Goal: Information Seeking & Learning: Learn about a topic

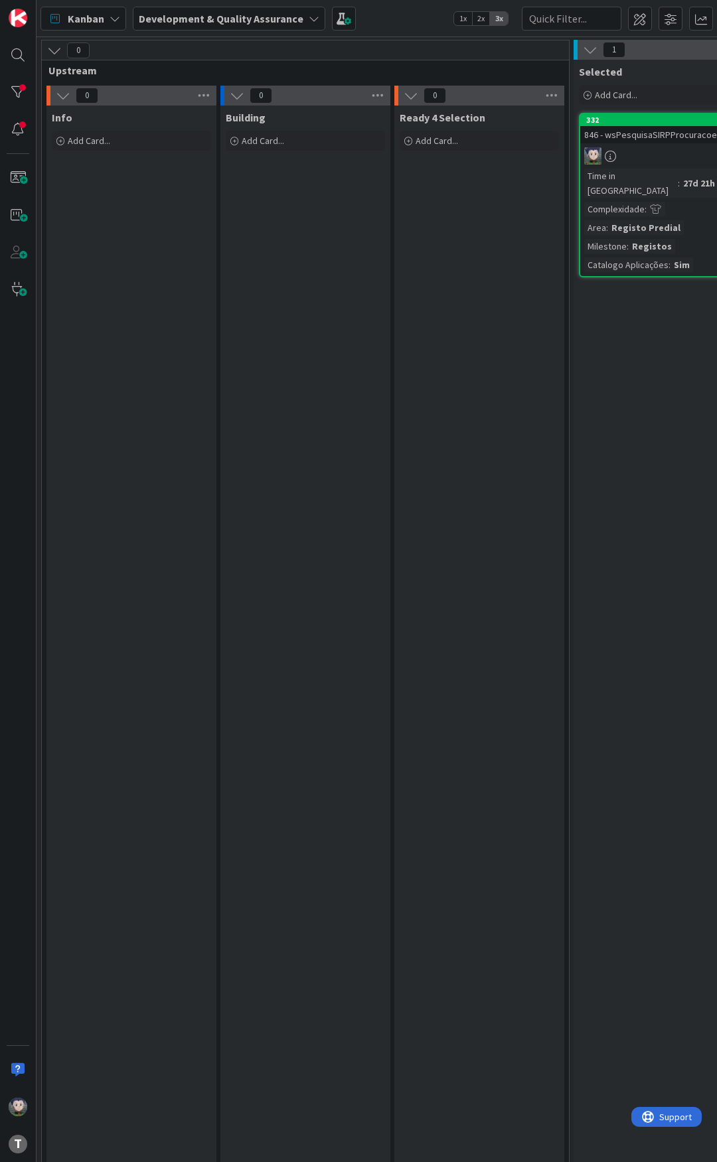
click at [397, 17] on div "Kanban Development & Quality Assurance 1x 2x 3x" at bounding box center [377, 18] width 680 height 37
drag, startPoint x: 402, startPoint y: 15, endPoint x: 402, endPoint y: 28, distance: 13.3
click at [405, 17] on div "Kanban Development & Quality Assurance 1x 2x 3x" at bounding box center [377, 18] width 680 height 37
click at [401, 28] on div "Kanban Development & Quality Assurance 1x 2x 3x" at bounding box center [377, 18] width 680 height 37
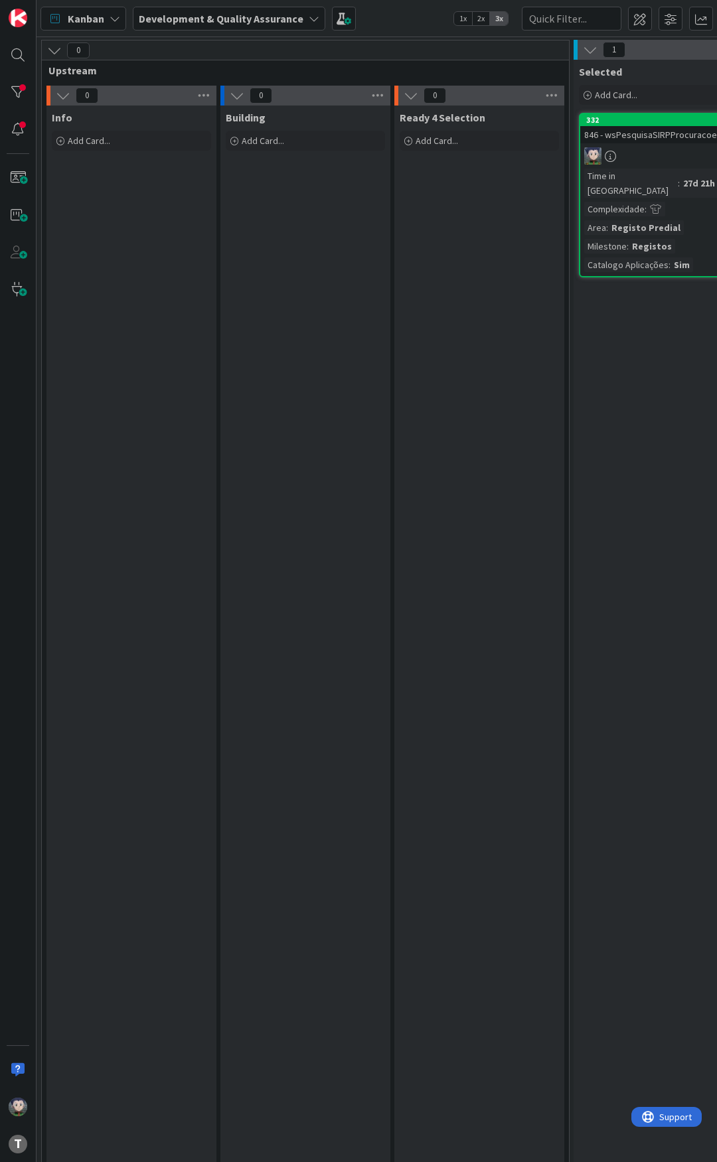
click at [401, 28] on div "Kanban Development & Quality Assurance 1x 2x 3x" at bounding box center [377, 18] width 680 height 37
click at [400, 23] on div "Kanban Development & Quality Assurance 1x 2x 3x" at bounding box center [377, 18] width 680 height 37
click at [395, 21] on div "Kanban Development & Quality Assurance 1x 2x 3x" at bounding box center [377, 18] width 680 height 37
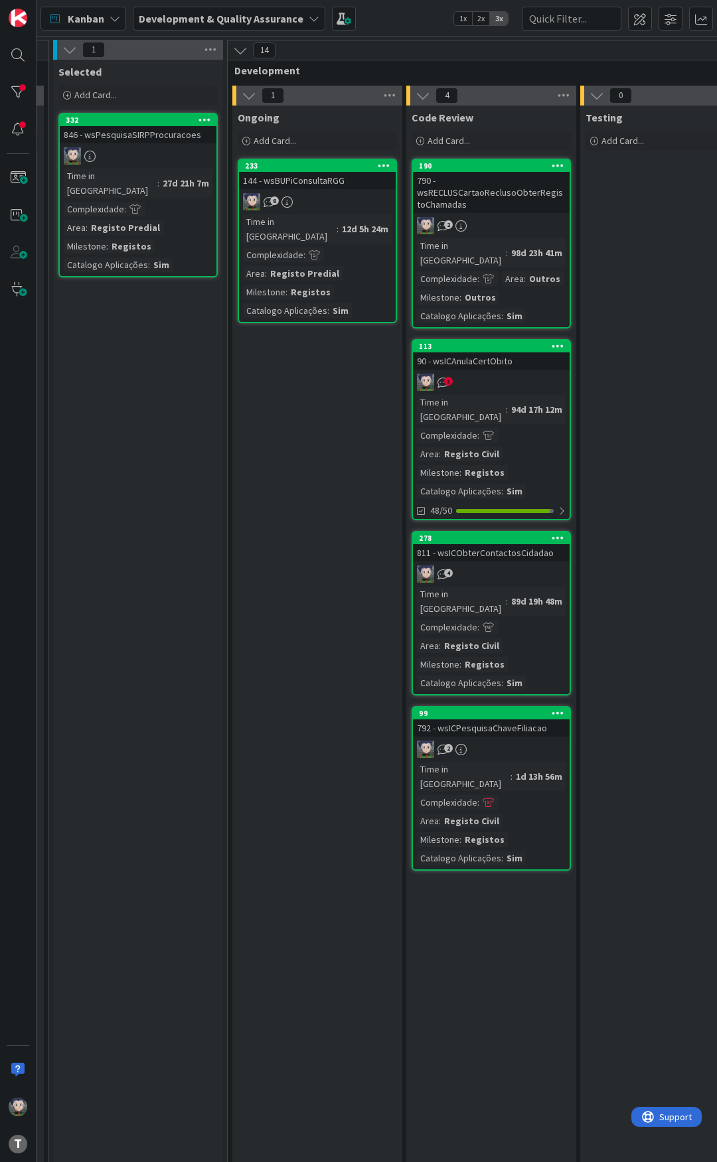
scroll to position [0, 531]
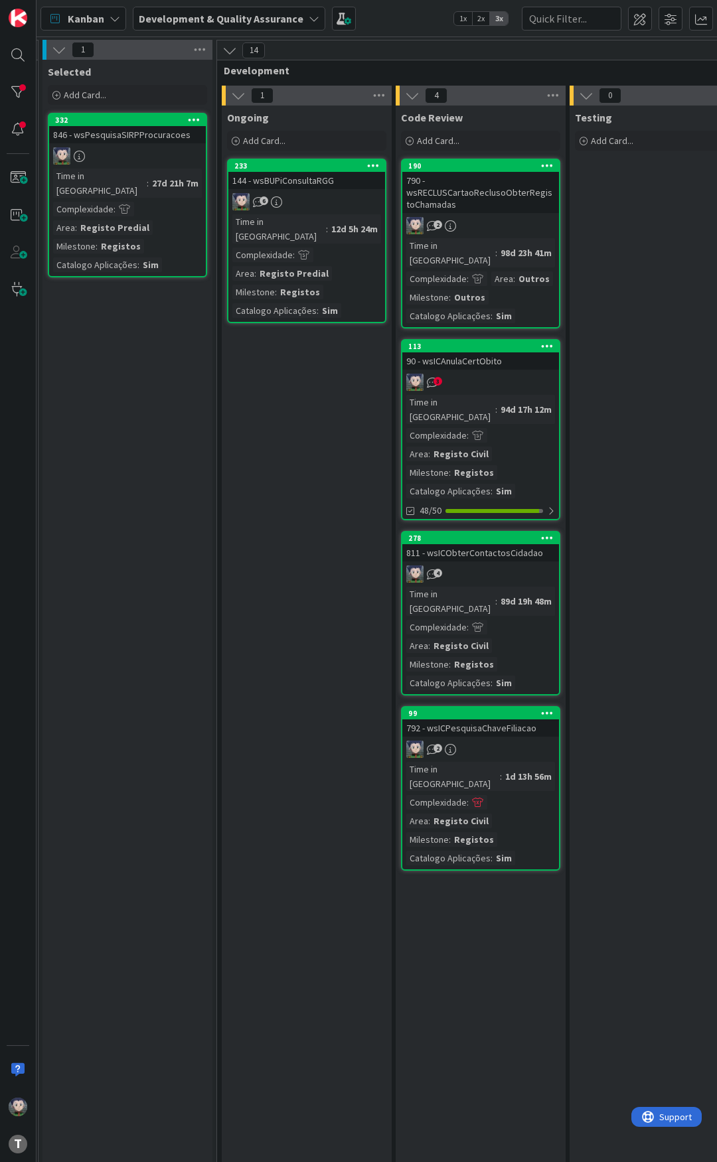
drag, startPoint x: 398, startPoint y: 14, endPoint x: 385, endPoint y: 29, distance: 19.3
click at [390, 31] on div "Kanban Development & Quality Assurance 1x 2x 3x" at bounding box center [377, 18] width 680 height 37
click at [382, 22] on div "Kanban Development & Quality Assurance 1x 2x 3x" at bounding box center [377, 18] width 680 height 37
click at [400, 20] on div "Kanban Development & Quality Assurance 1x 2x 3x" at bounding box center [377, 18] width 680 height 37
click at [402, 18] on div "Kanban Development & Quality Assurance 1x 2x 3x" at bounding box center [377, 18] width 680 height 37
